Goal: Transaction & Acquisition: Purchase product/service

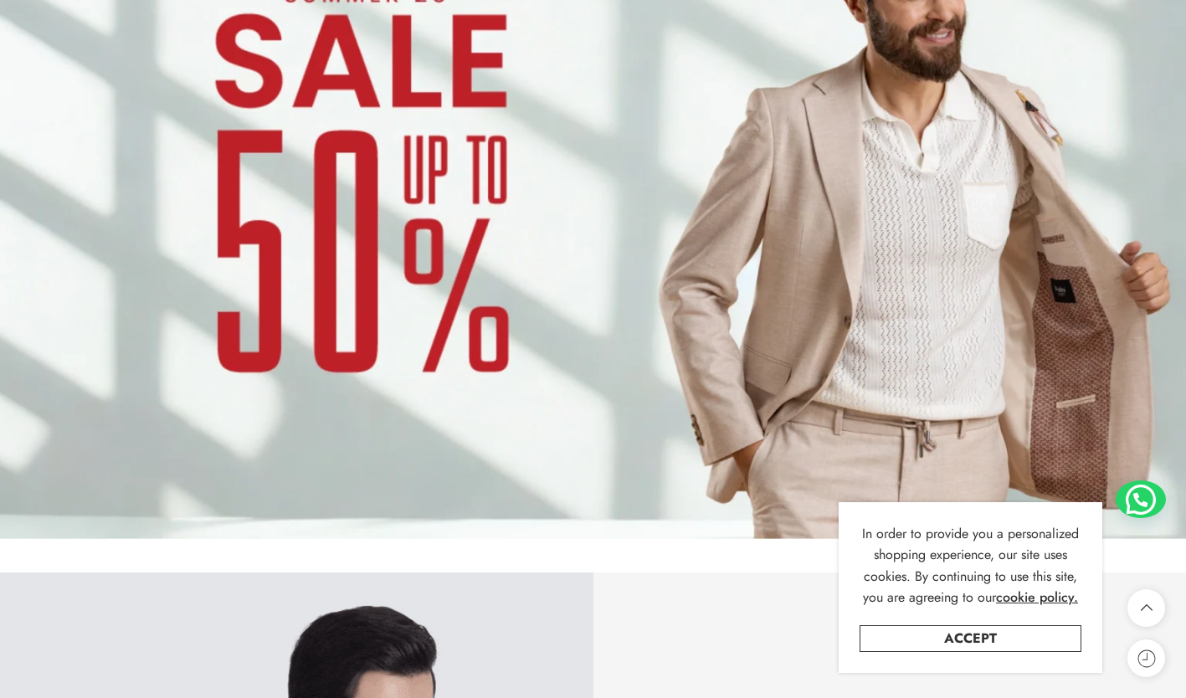
scroll to position [1392, 0]
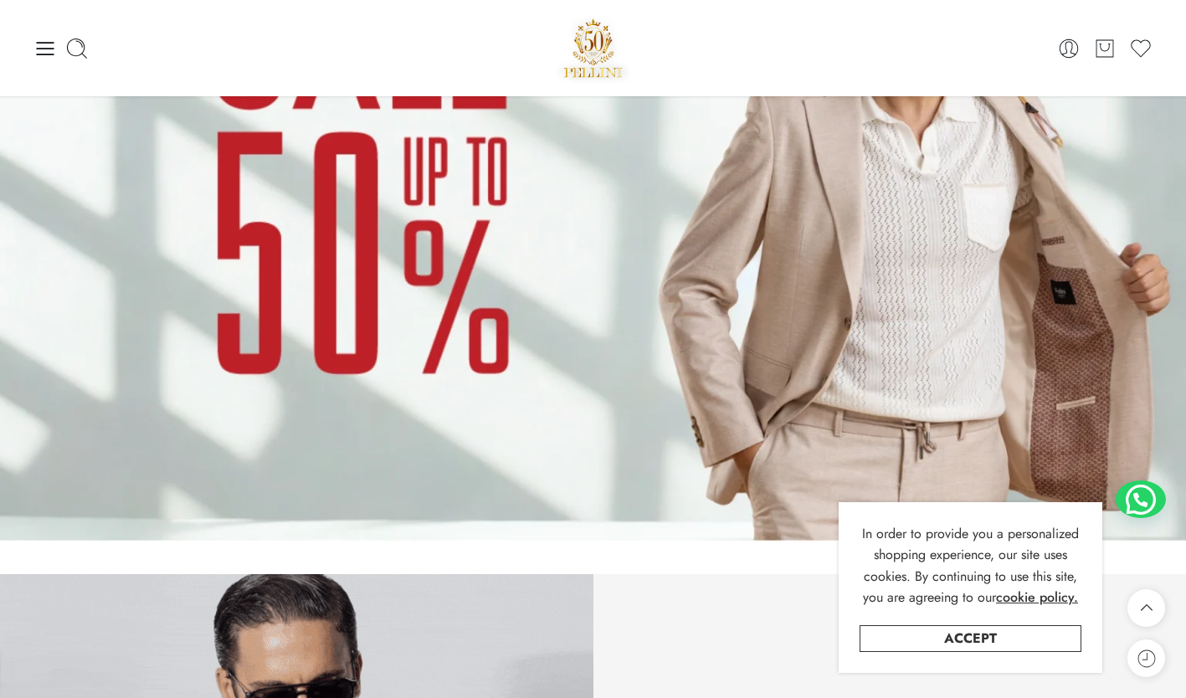
click at [660, 291] on img at bounding box center [593, 207] width 1186 height 667
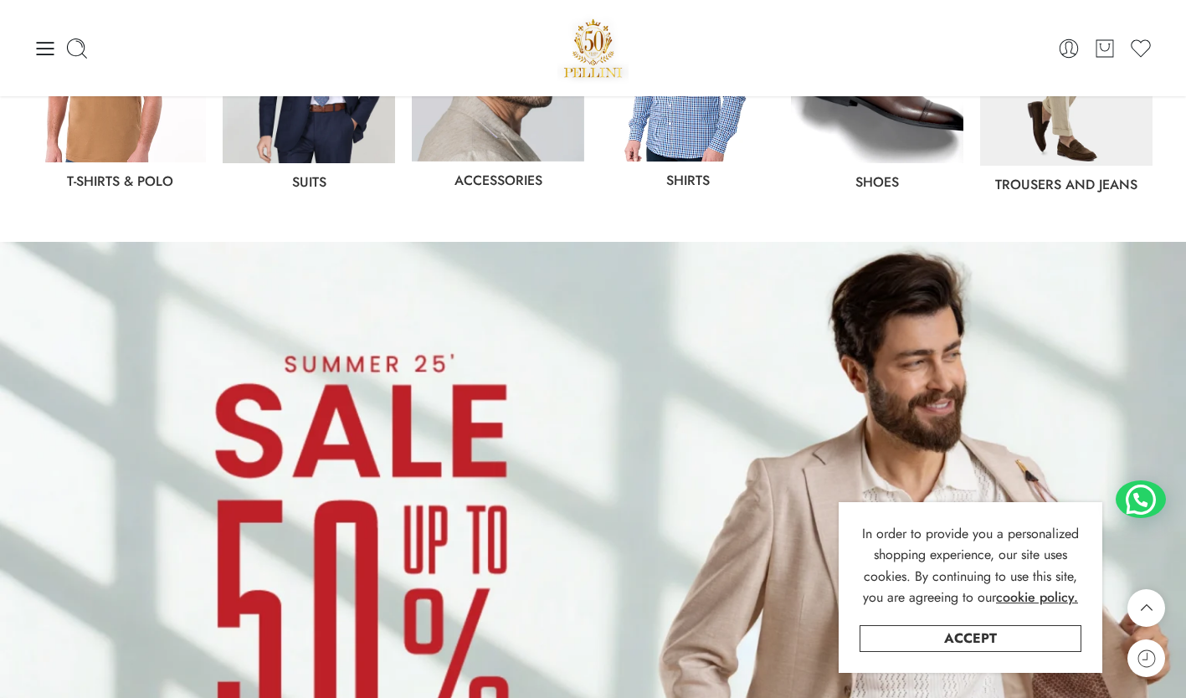
scroll to position [1023, 0]
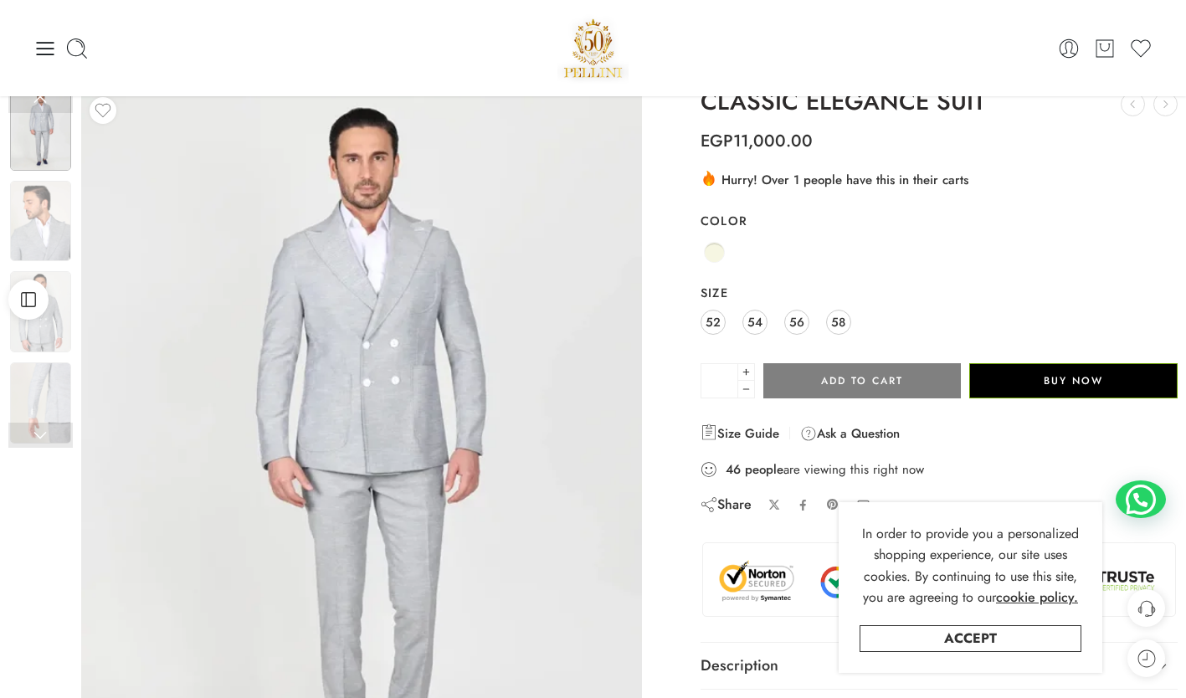
scroll to position [32, 0]
click at [726, 251] on link "Beige" at bounding box center [715, 253] width 28 height 28
click at [717, 253] on span at bounding box center [714, 253] width 21 height 21
click at [721, 325] on link "52" at bounding box center [713, 323] width 25 height 25
click at [716, 264] on link "Beige" at bounding box center [715, 253] width 28 height 28
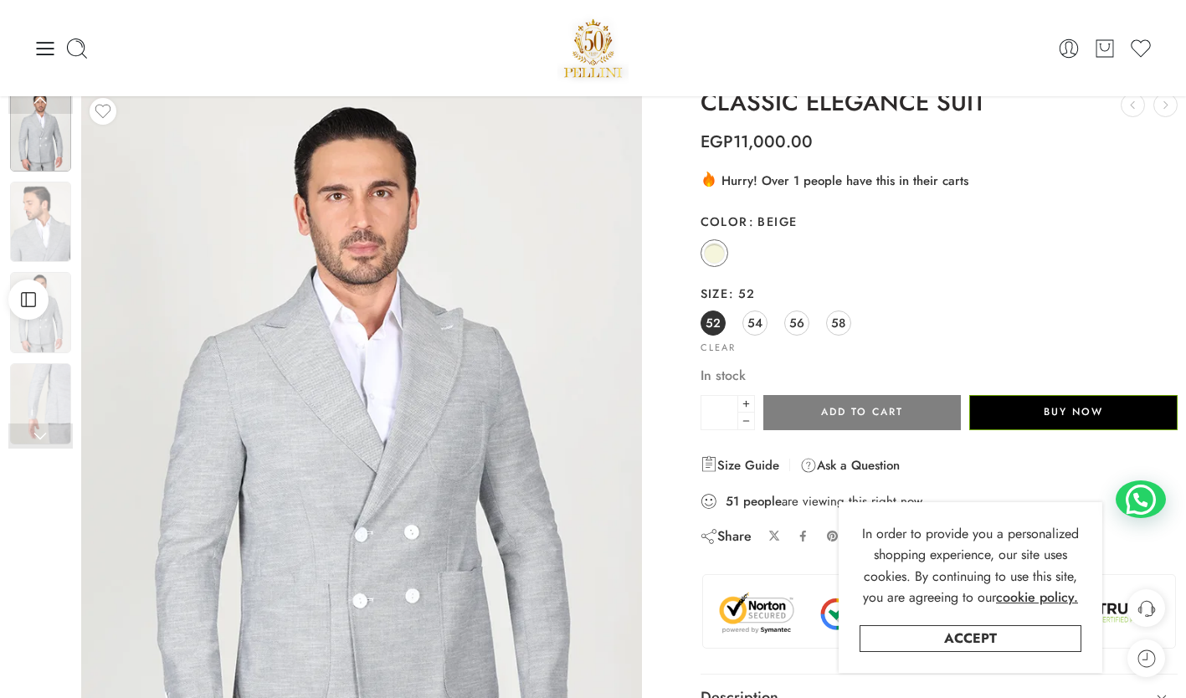
click at [762, 331] on span "54" at bounding box center [754, 322] width 15 height 23
click at [711, 250] on span at bounding box center [714, 253] width 21 height 21
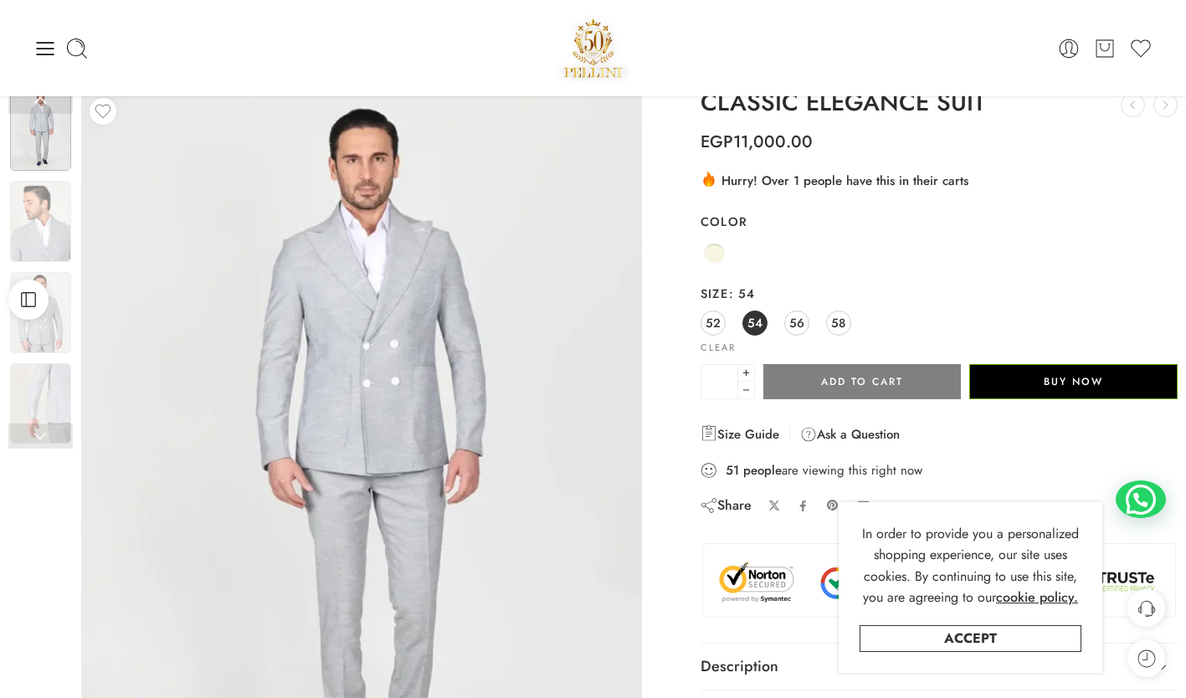
click at [764, 328] on link "54" at bounding box center [754, 323] width 25 height 25
click at [717, 321] on span "52" at bounding box center [713, 322] width 15 height 23
click at [725, 240] on div "Beige" at bounding box center [939, 254] width 477 height 33
click at [718, 262] on link "Beige" at bounding box center [715, 253] width 28 height 28
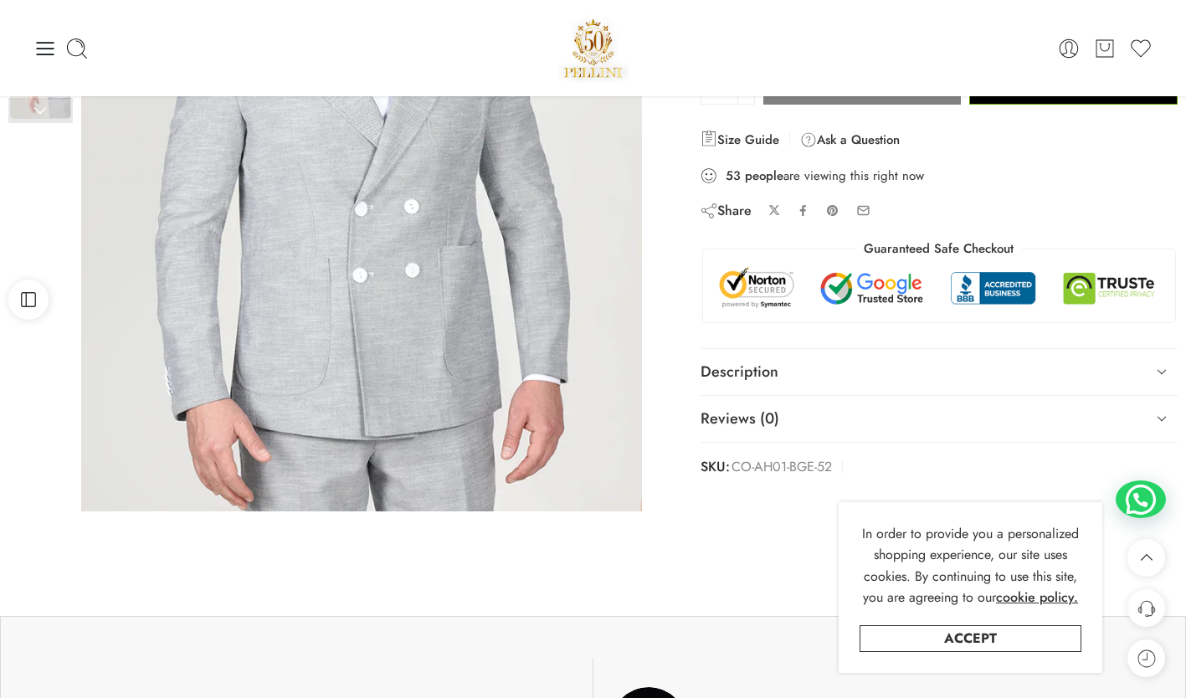
scroll to position [0, 0]
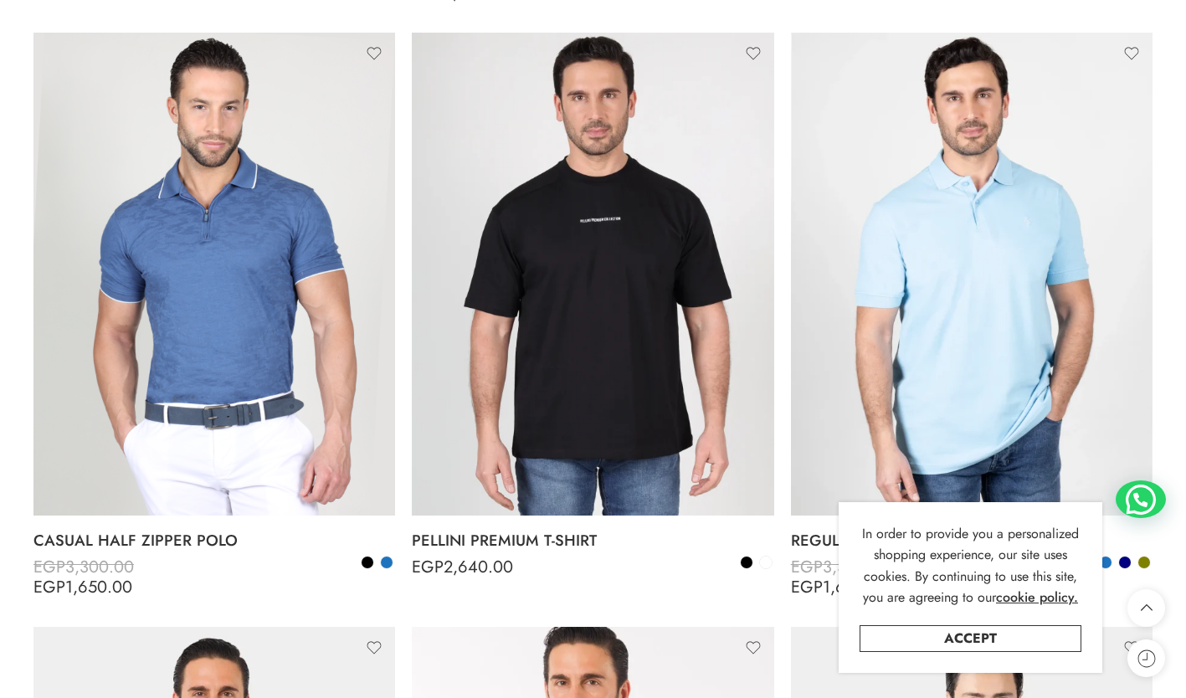
scroll to position [4420, 0]
click at [933, 382] on img at bounding box center [972, 273] width 362 height 482
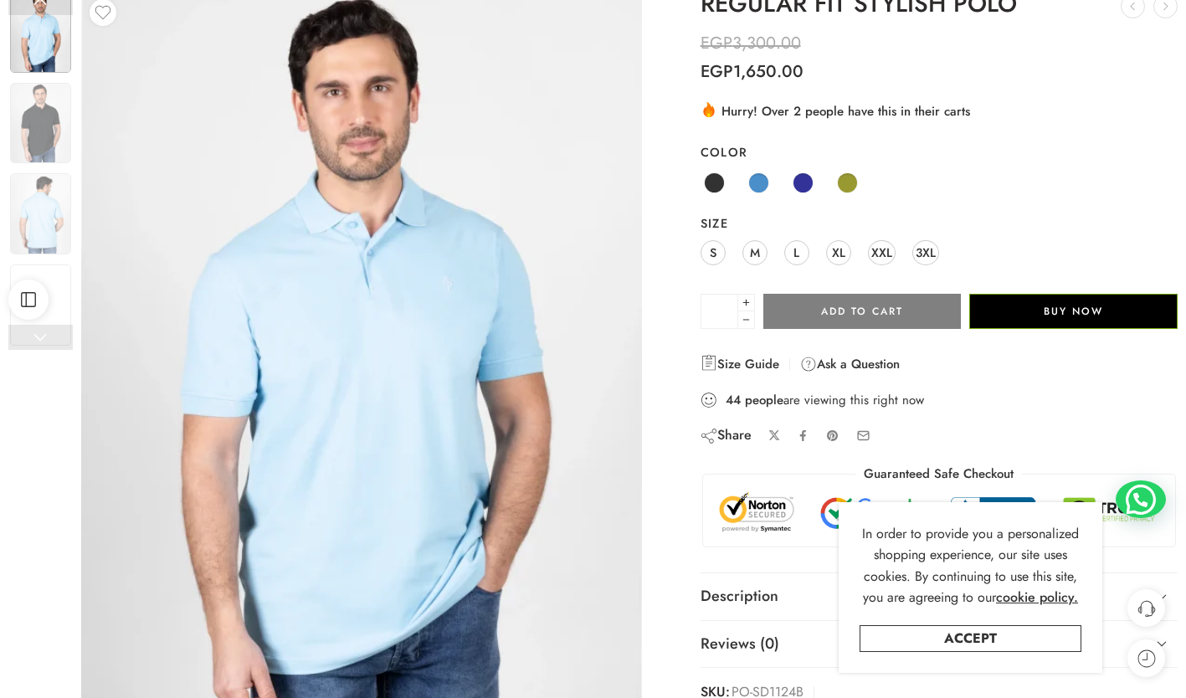
scroll to position [133, 0]
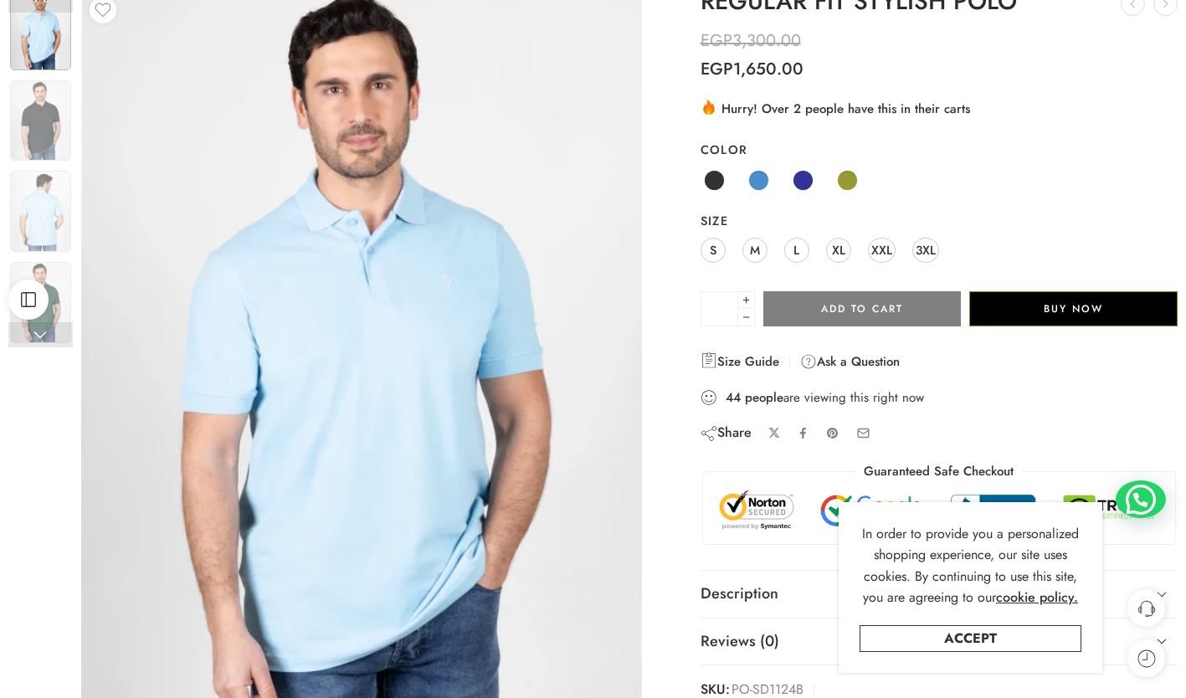
click at [755, 246] on span "M" at bounding box center [755, 250] width 10 height 23
click at [798, 185] on span at bounding box center [803, 180] width 21 height 21
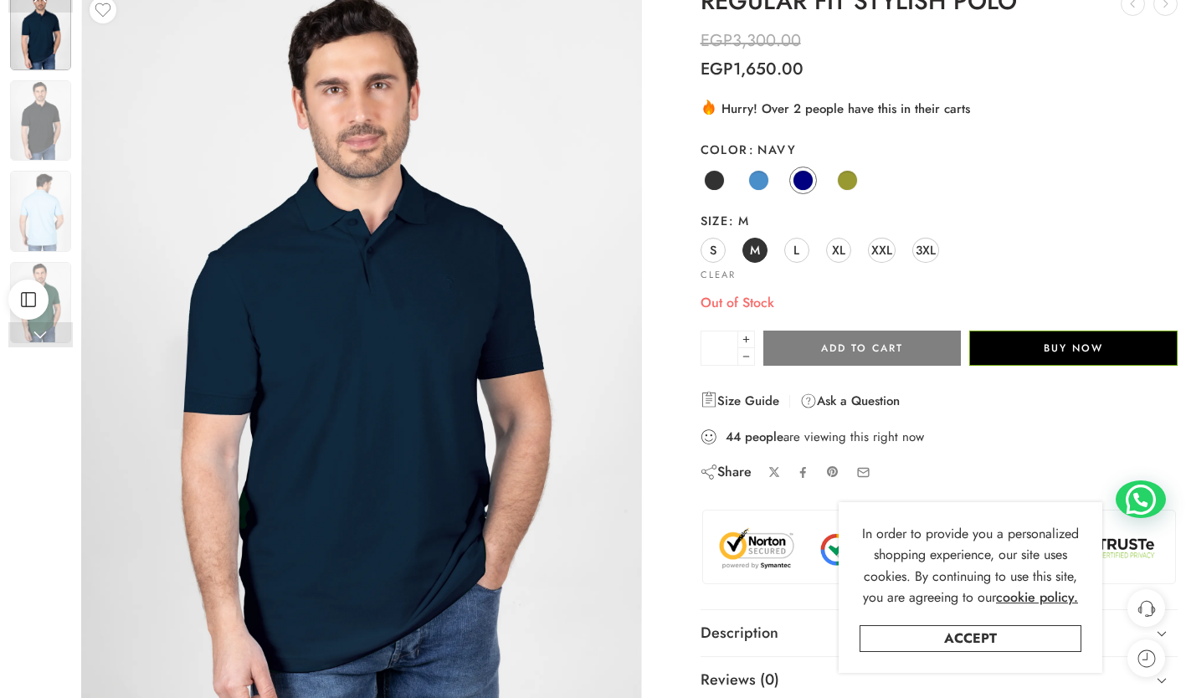
click at [852, 180] on span at bounding box center [847, 180] width 21 height 21
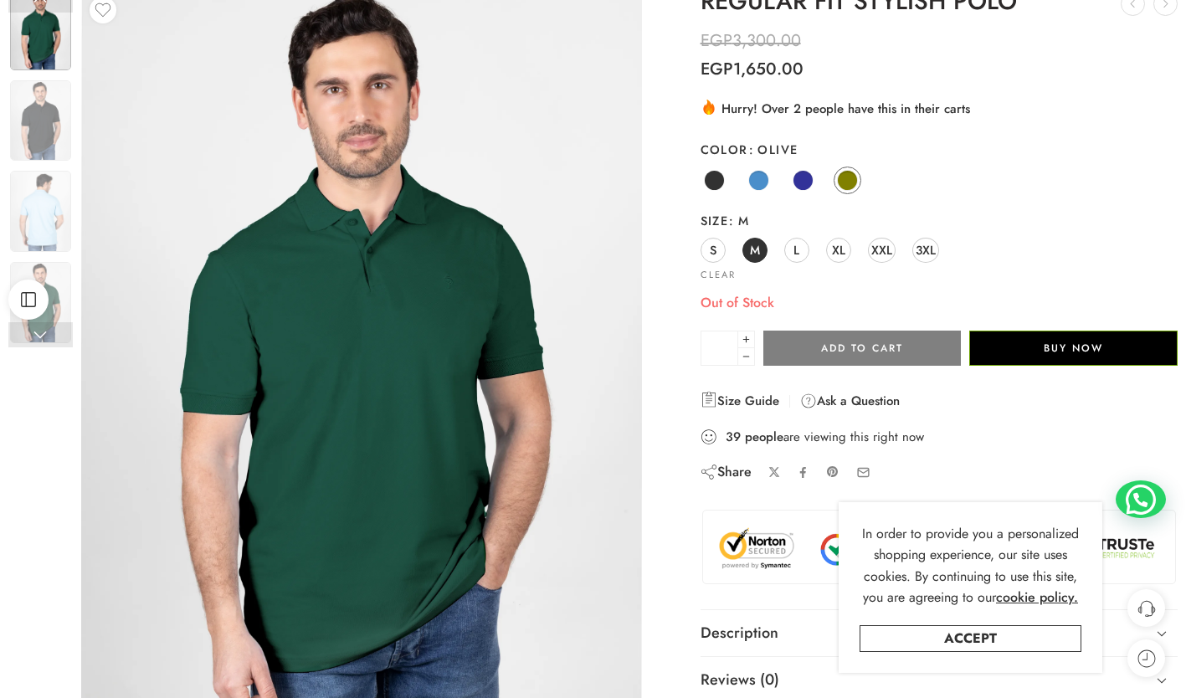
click at [754, 177] on span at bounding box center [758, 180] width 21 height 21
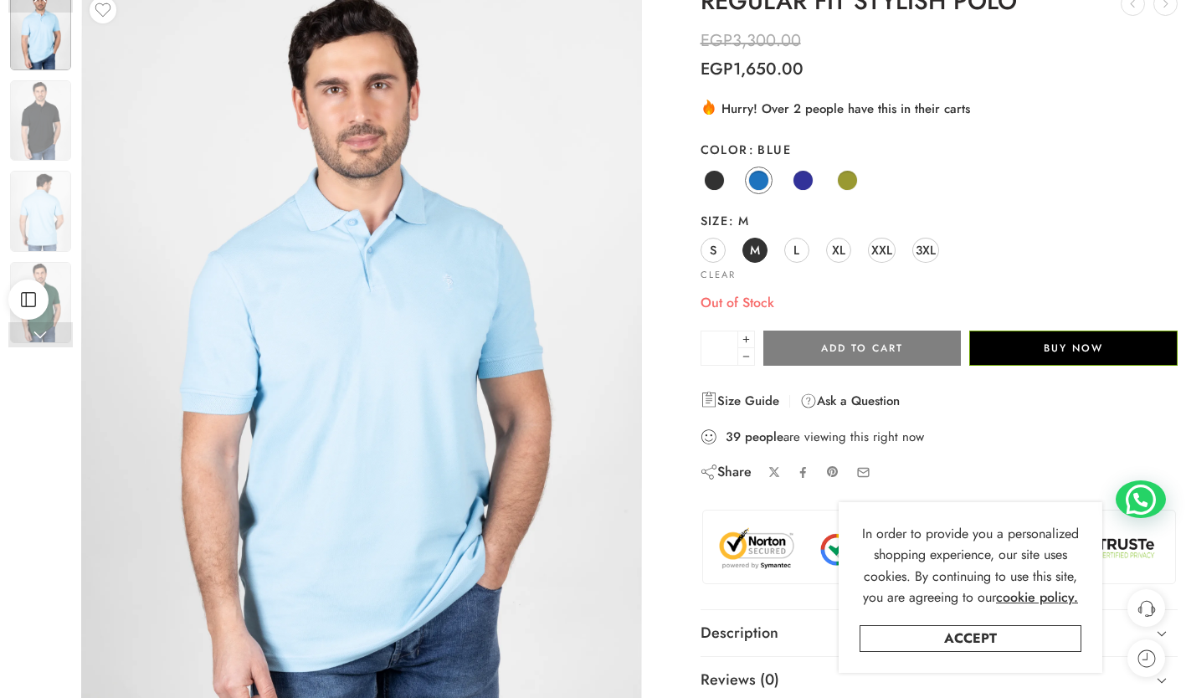
click at [838, 252] on span "XL" at bounding box center [838, 250] width 13 height 23
click at [850, 189] on link "Olive" at bounding box center [848, 181] width 28 height 28
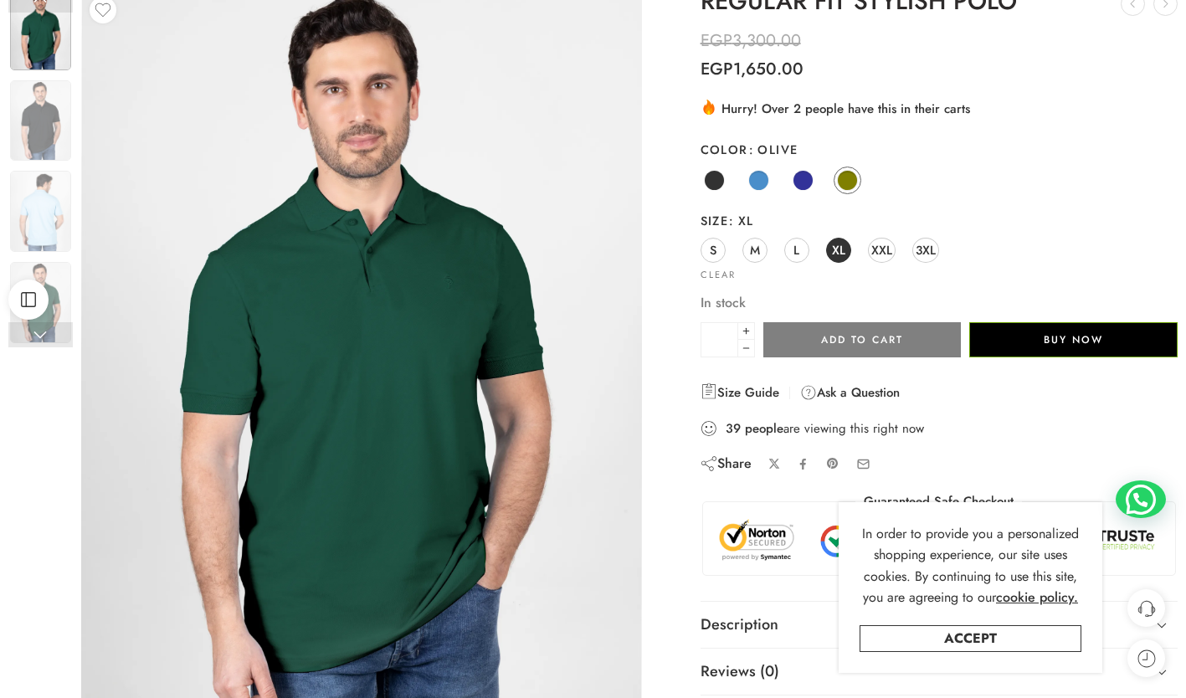
click at [794, 184] on span at bounding box center [803, 180] width 21 height 21
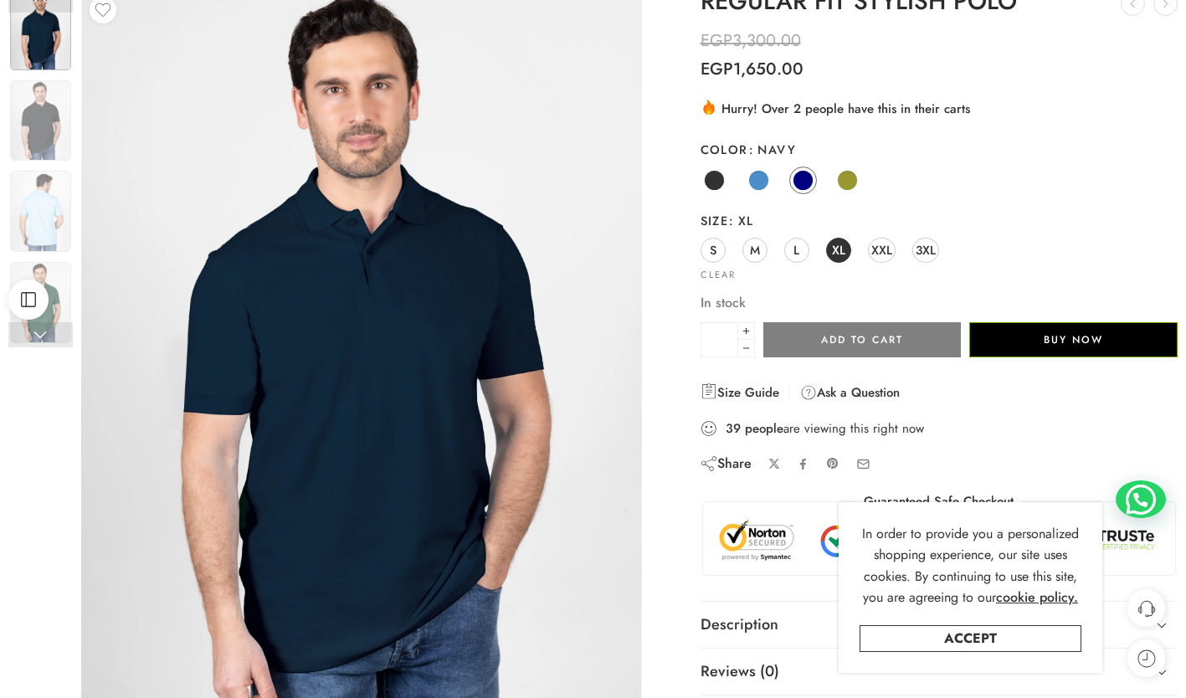
click at [751, 179] on span at bounding box center [758, 180] width 21 height 21
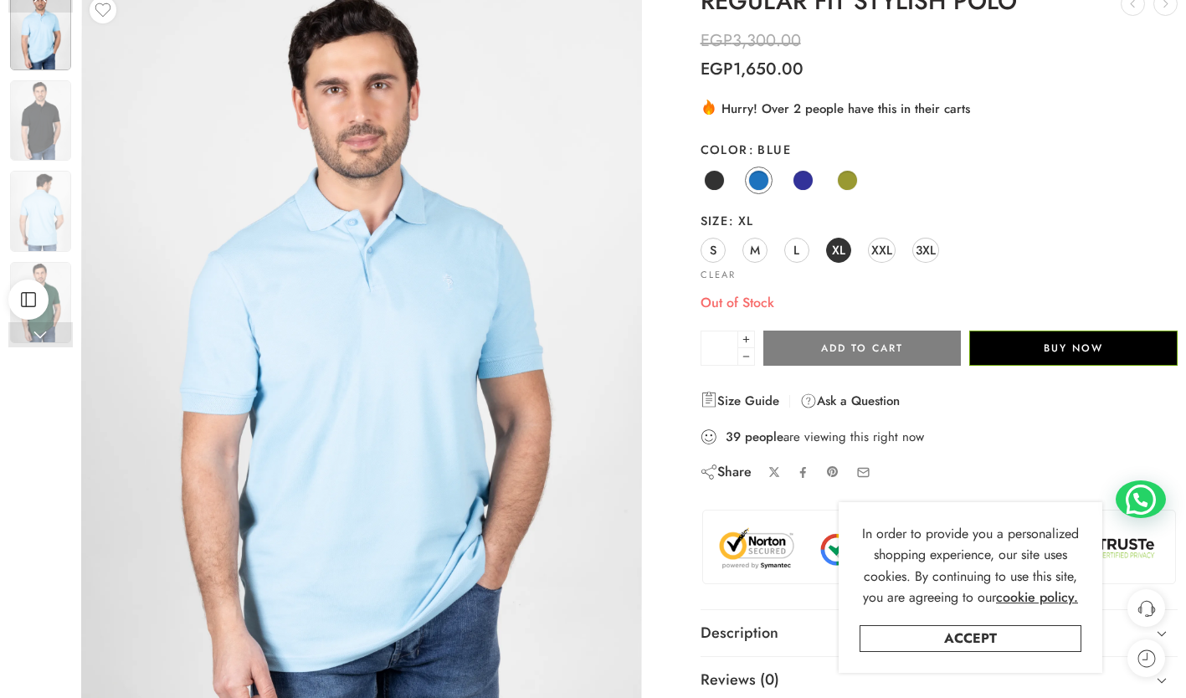
click at [701, 180] on link "Black" at bounding box center [715, 181] width 28 height 28
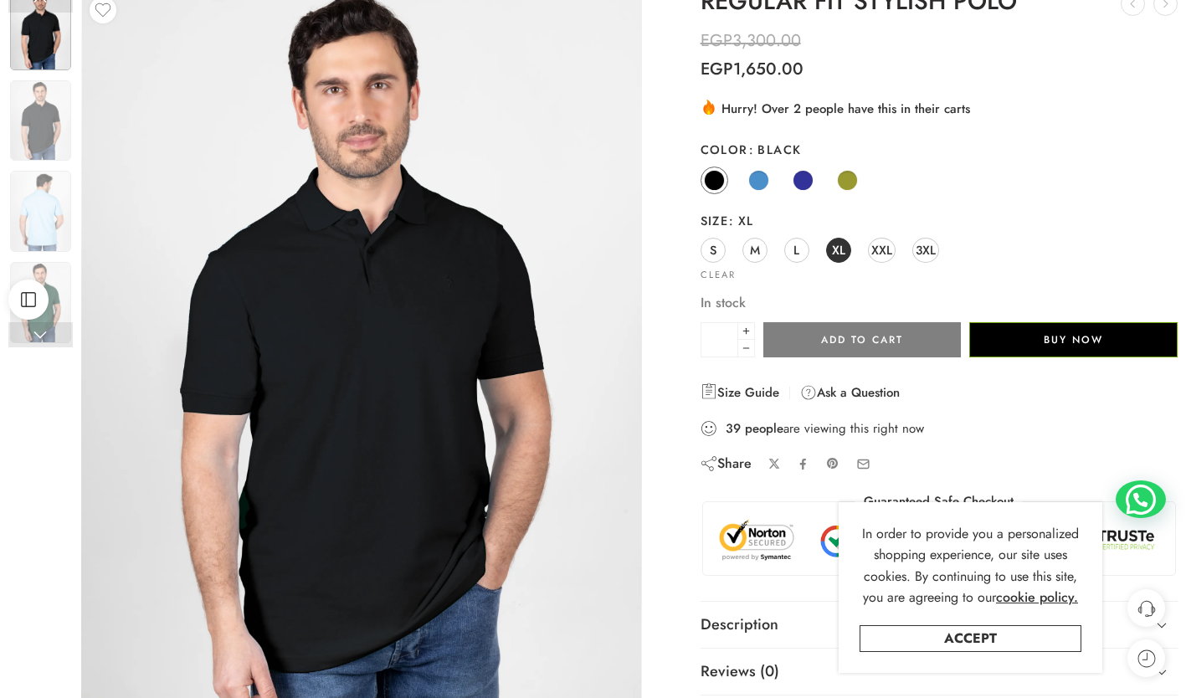
click at [841, 177] on span at bounding box center [847, 180] width 21 height 21
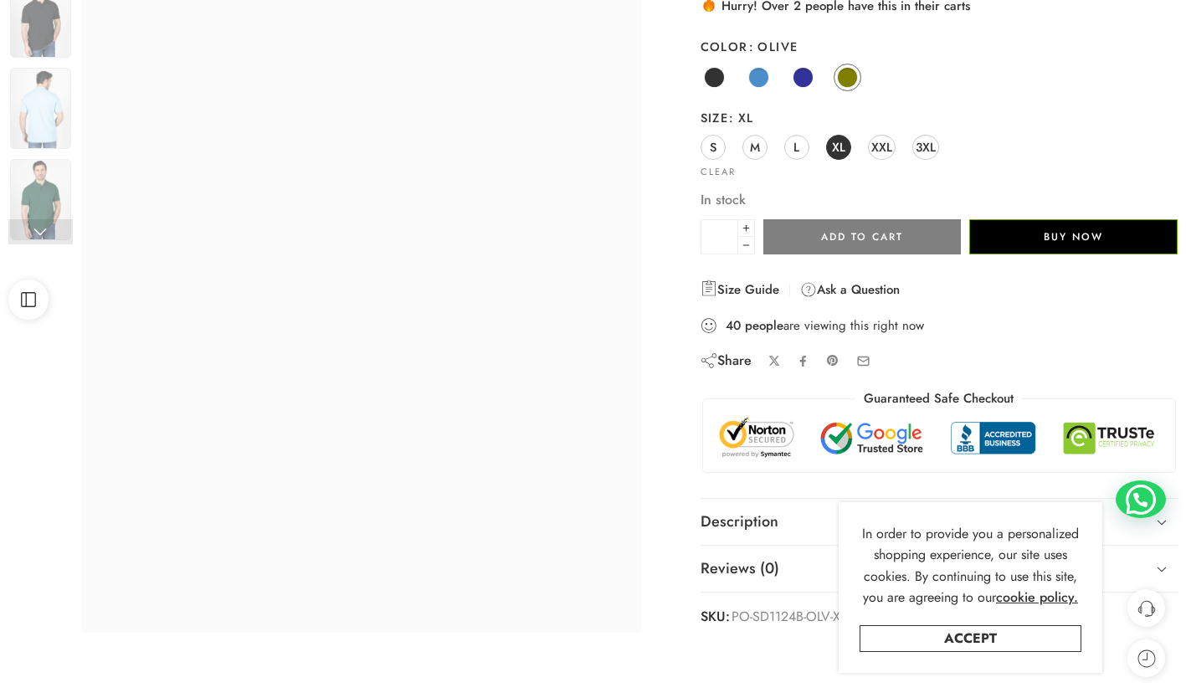
scroll to position [0, 0]
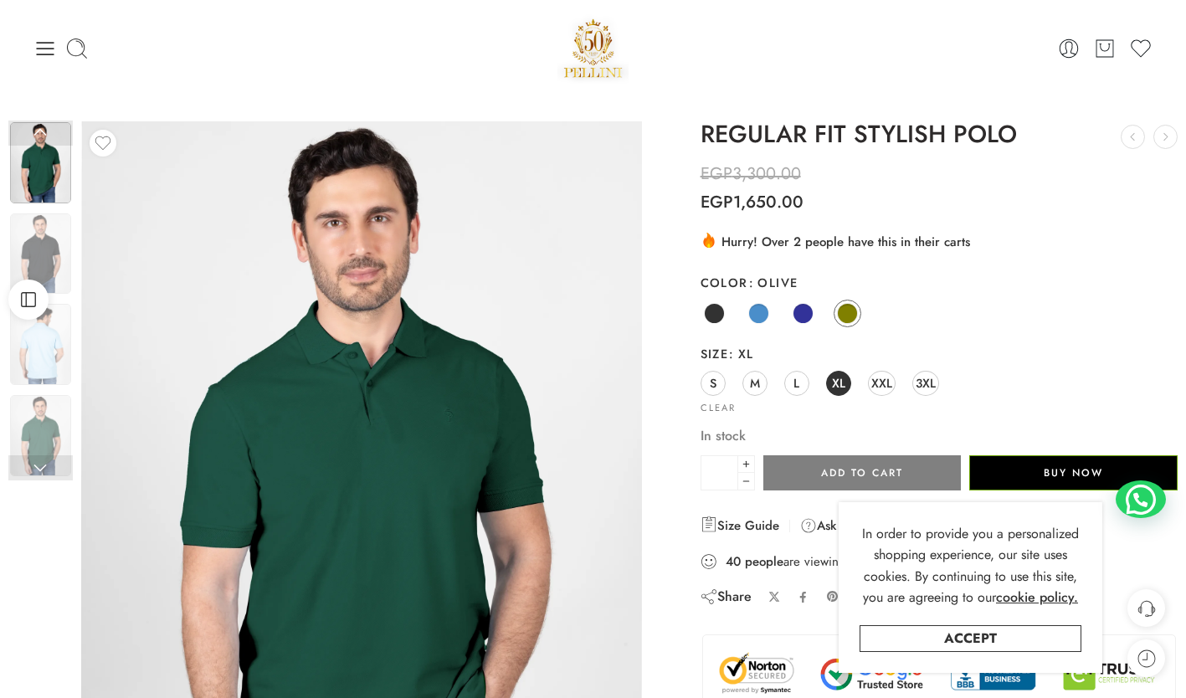
click at [793, 318] on span at bounding box center [803, 313] width 21 height 21
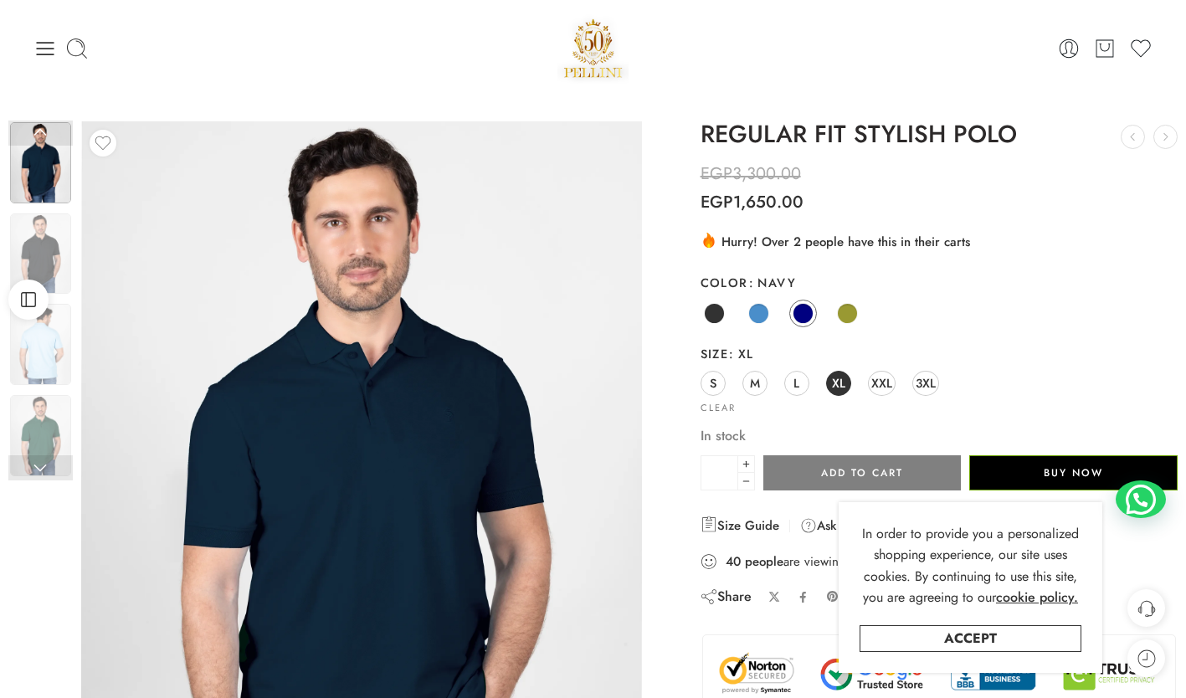
click at [761, 321] on span at bounding box center [758, 313] width 21 height 21
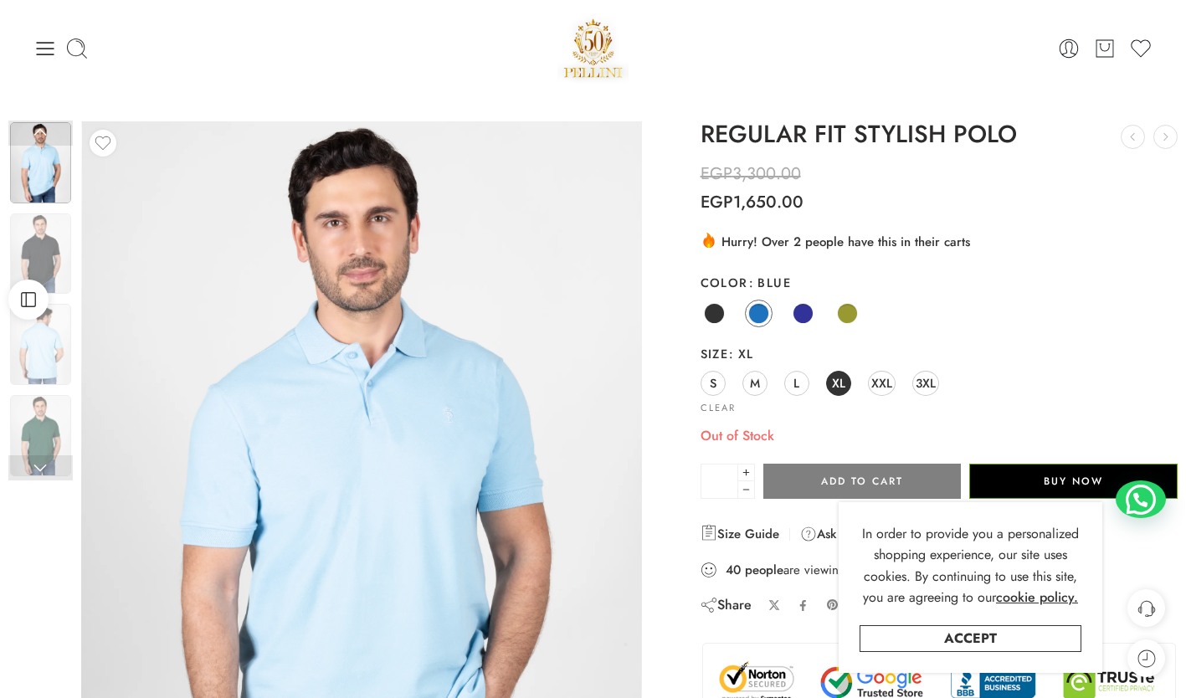
click at [714, 315] on span at bounding box center [714, 313] width 21 height 21
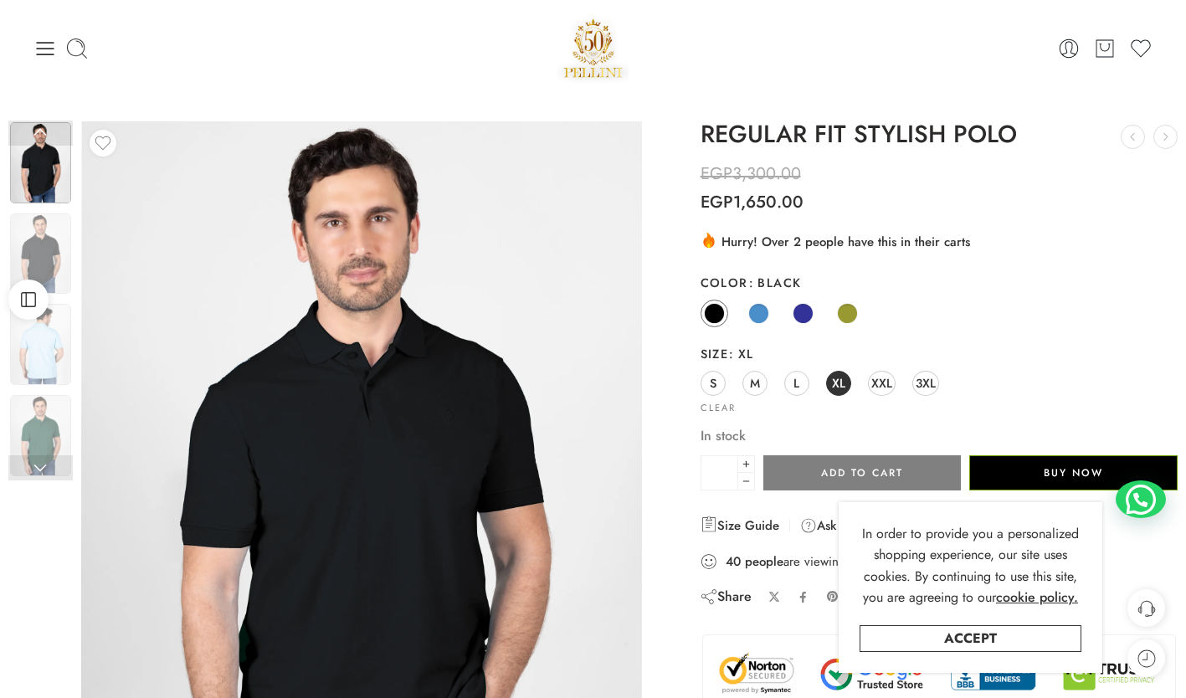
click at [413, 367] on img at bounding box center [361, 494] width 561 height 747
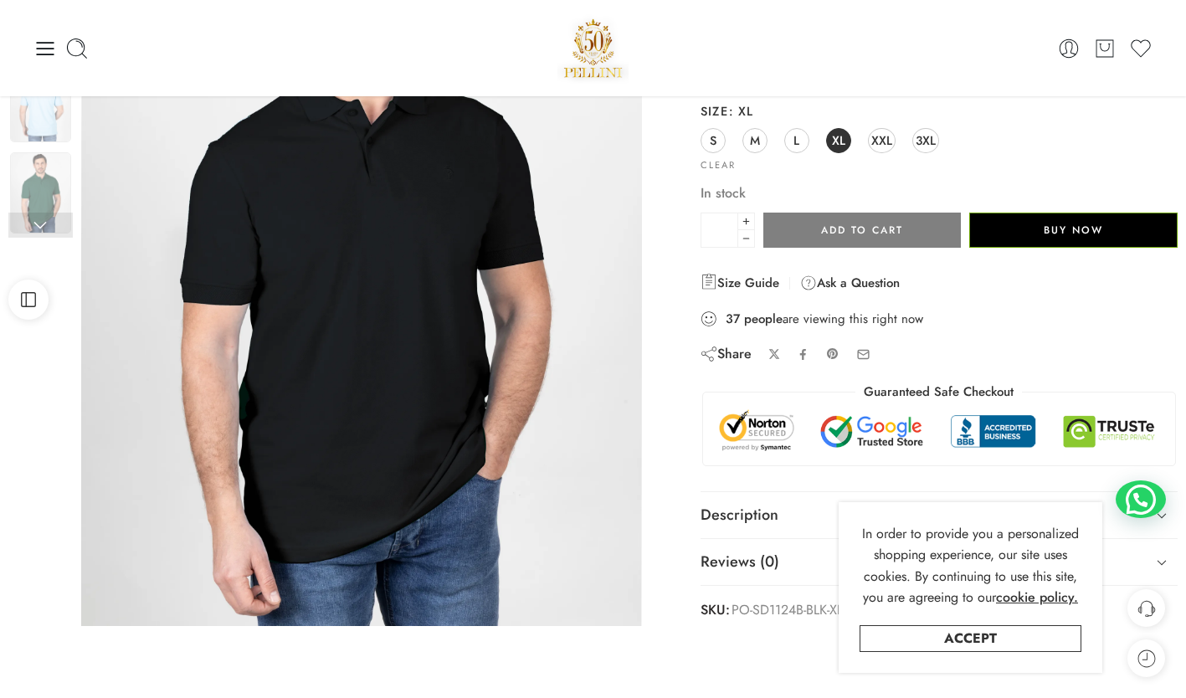
scroll to position [243, 0]
